Goal: Transaction & Acquisition: Purchase product/service

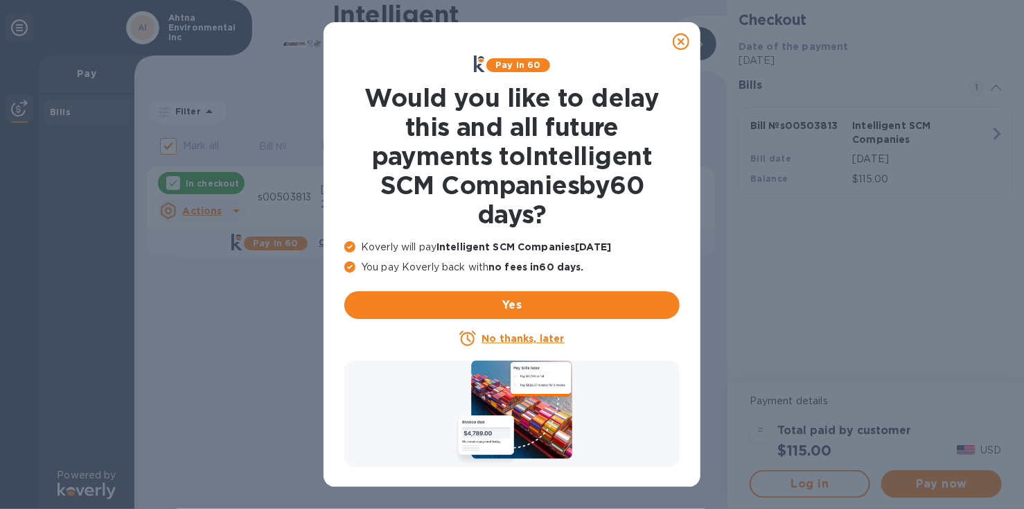
click at [679, 40] on icon at bounding box center [681, 41] width 17 height 17
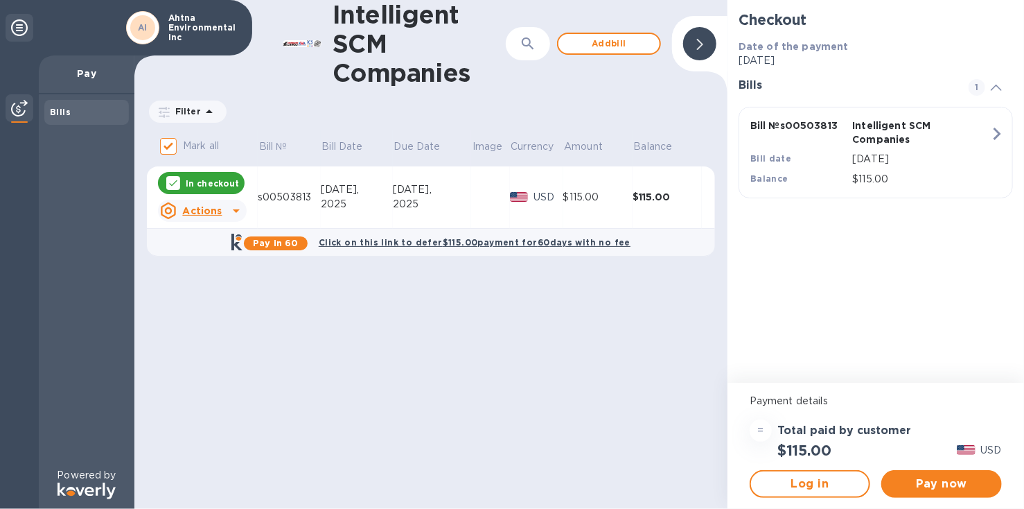
click at [235, 210] on icon at bounding box center [236, 210] width 7 height 3
click at [959, 480] on div at bounding box center [512, 254] width 1024 height 509
click at [921, 482] on span "Pay now" at bounding box center [942, 484] width 98 height 17
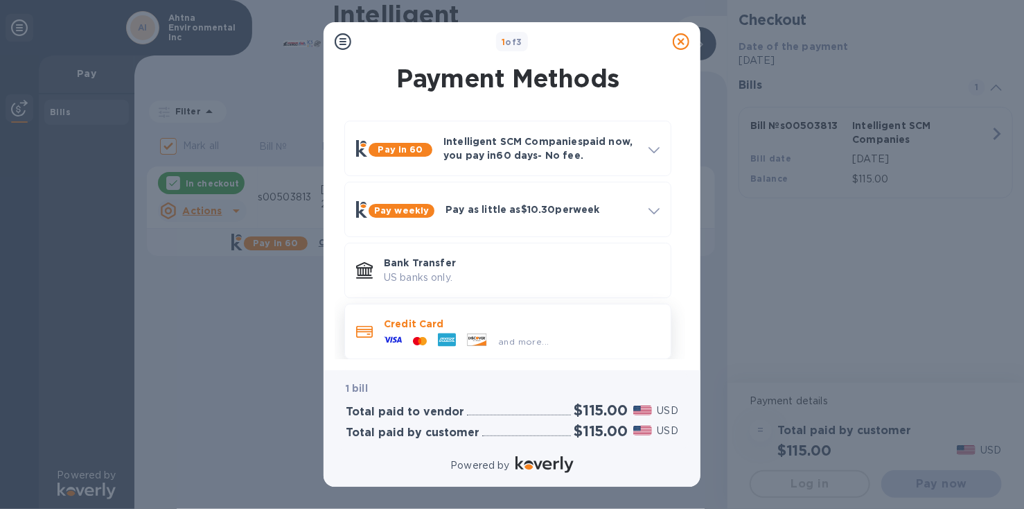
click at [421, 329] on p "Credit Card" at bounding box center [522, 324] width 276 height 14
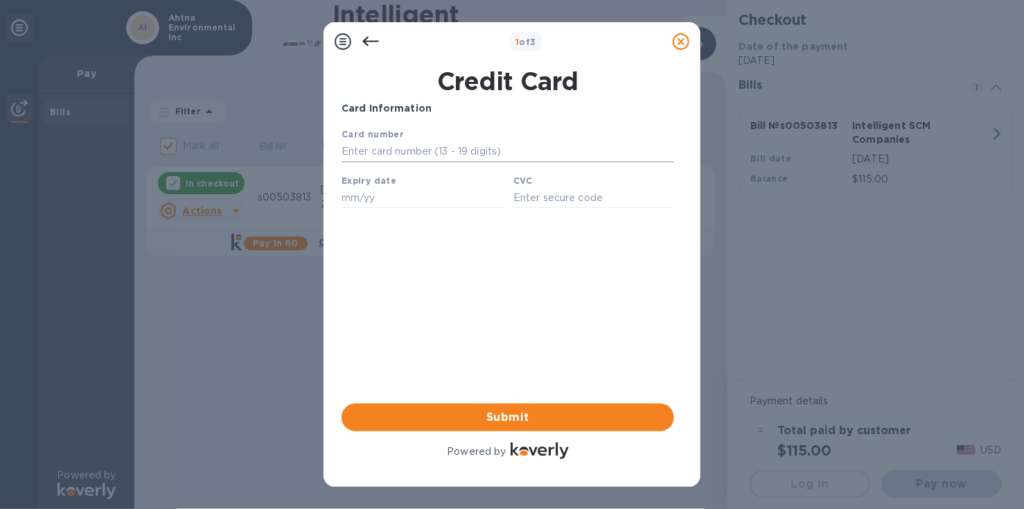
click at [374, 156] on input "text" at bounding box center [507, 151] width 333 height 21
type input "[CREDIT_CARD_NUMBER]"
type input "10/28"
type input "824"
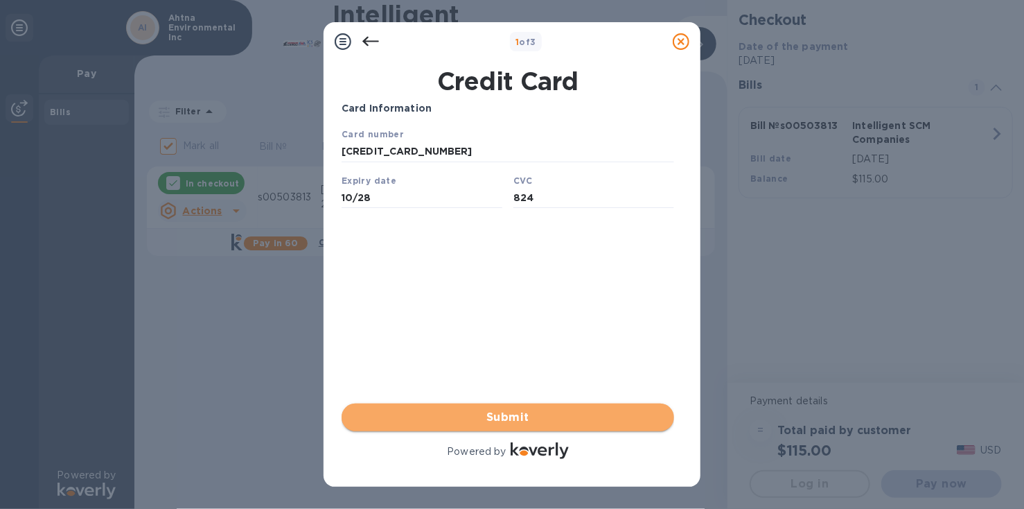
click at [512, 413] on span "Submit" at bounding box center [508, 417] width 311 height 17
click at [501, 417] on span "Submit" at bounding box center [508, 417] width 311 height 17
